Goal: Information Seeking & Learning: Learn about a topic

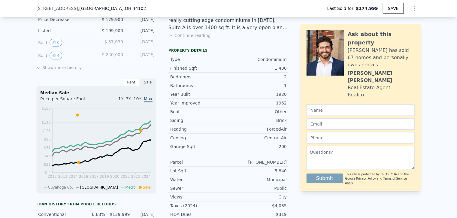
scroll to position [88, 0]
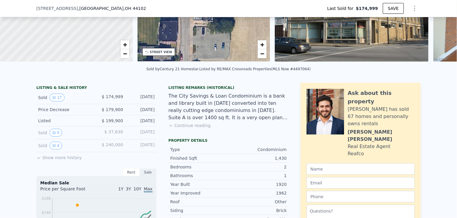
click at [54, 158] on button "Show more history" at bounding box center [58, 156] width 45 height 8
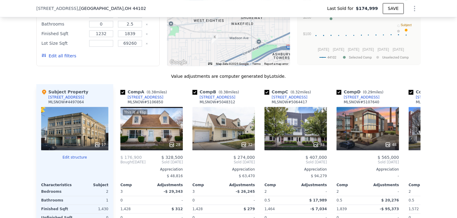
scroll to position [628, 0]
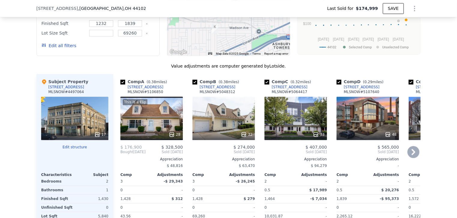
click at [406, 156] on div "Comp E ( 0.24 miles) 1261 W 74th St # K-1261 MLSNOW # 5127807 40 $ 357,000 Sold…" at bounding box center [439, 175] width 67 height 202
click at [411, 152] on icon at bounding box center [413, 152] width 4 height 6
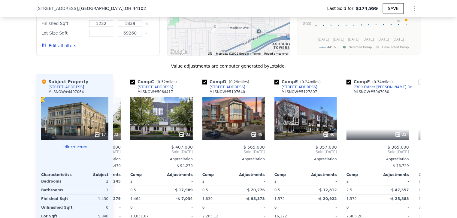
scroll to position [0, 144]
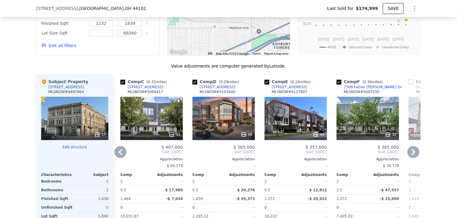
click at [409, 153] on icon at bounding box center [413, 152] width 12 height 12
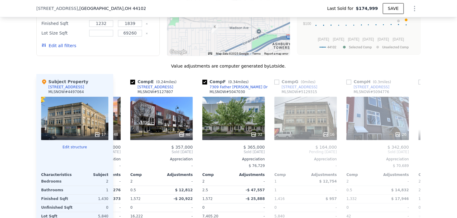
scroll to position [0, 288]
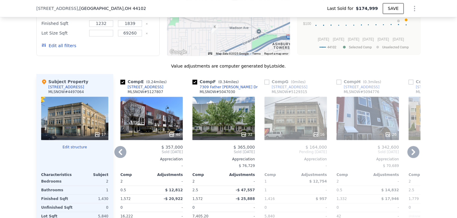
click at [412, 153] on icon at bounding box center [413, 152] width 12 height 12
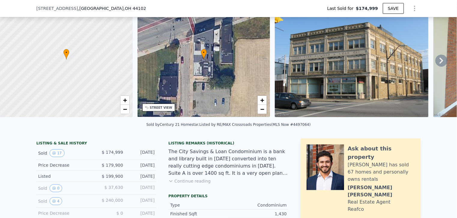
scroll to position [2, 0]
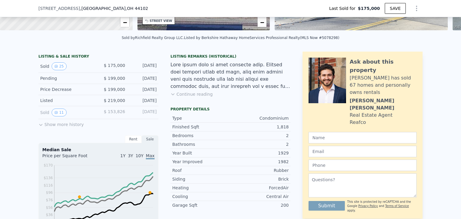
scroll to position [120, 0]
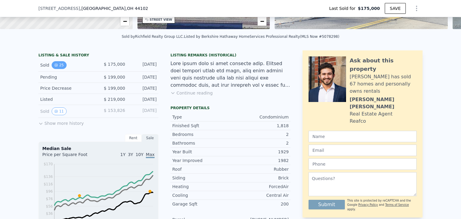
click at [62, 69] on button "25" at bounding box center [59, 65] width 15 height 8
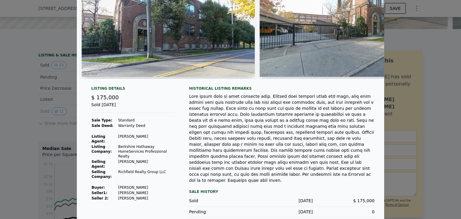
scroll to position [76, 0]
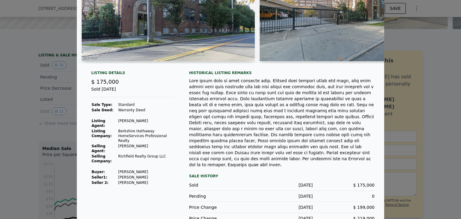
click at [118, 170] on td "[PERSON_NAME]" at bounding box center [146, 171] width 57 height 5
drag, startPoint x: 116, startPoint y: 171, endPoint x: 138, endPoint y: 171, distance: 21.9
click at [138, 171] on td "[PERSON_NAME]" at bounding box center [146, 171] width 57 height 5
click at [141, 171] on td "[PERSON_NAME]" at bounding box center [146, 171] width 57 height 5
drag, startPoint x: 109, startPoint y: 169, endPoint x: 141, endPoint y: 170, distance: 31.8
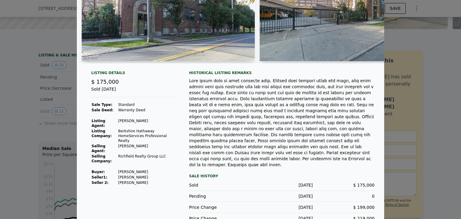
click at [141, 170] on tr "Buyer : [PERSON_NAME]" at bounding box center [132, 171] width 83 height 5
drag, startPoint x: 125, startPoint y: 168, endPoint x: 114, endPoint y: 152, distance: 19.6
click at [114, 152] on td "Selling Agent:" at bounding box center [104, 148] width 27 height 10
click at [29, 78] on div at bounding box center [230, 109] width 461 height 219
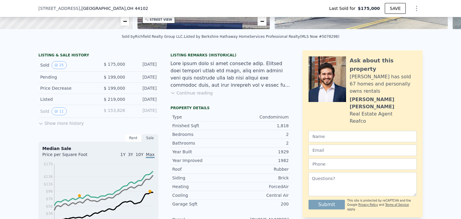
scroll to position [60, 0]
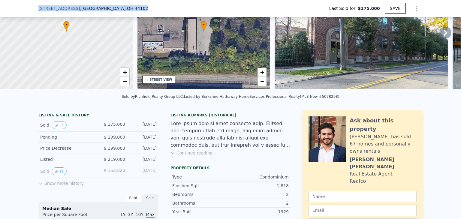
drag, startPoint x: 34, startPoint y: 8, endPoint x: 128, endPoint y: 8, distance: 93.9
click at [128, 8] on div "[STREET_ADDRESS] Last Sold for $175,000 SAVE" at bounding box center [230, 8] width 461 height 17
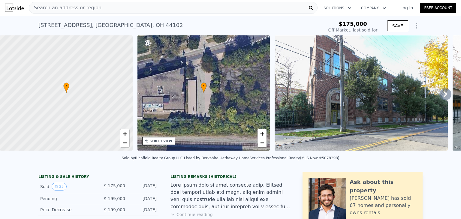
scroll to position [0, 0]
